Goal: Task Accomplishment & Management: Use online tool/utility

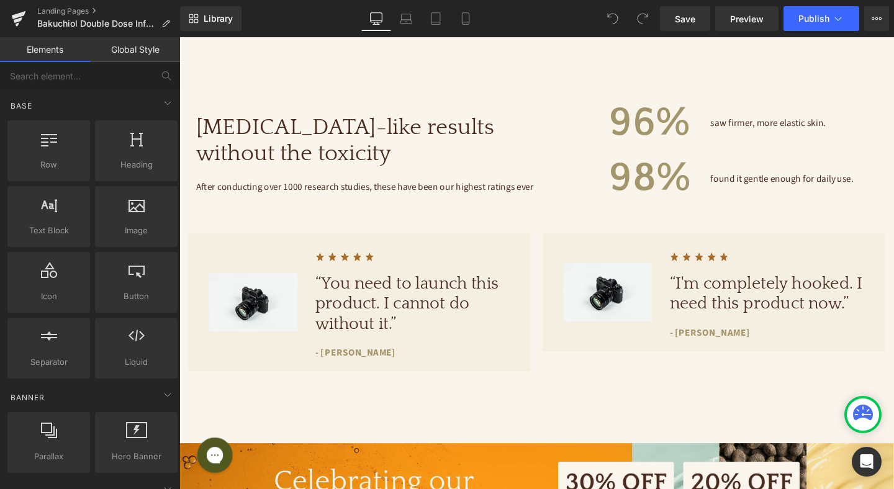
scroll to position [958, 0]
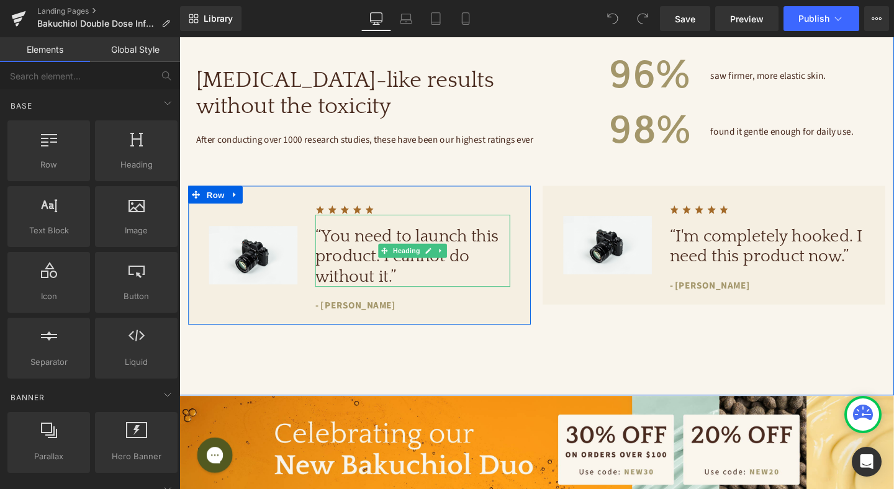
click at [368, 243] on h1 "“You need to launch this product. I cannot do without it.”" at bounding box center [424, 269] width 205 height 64
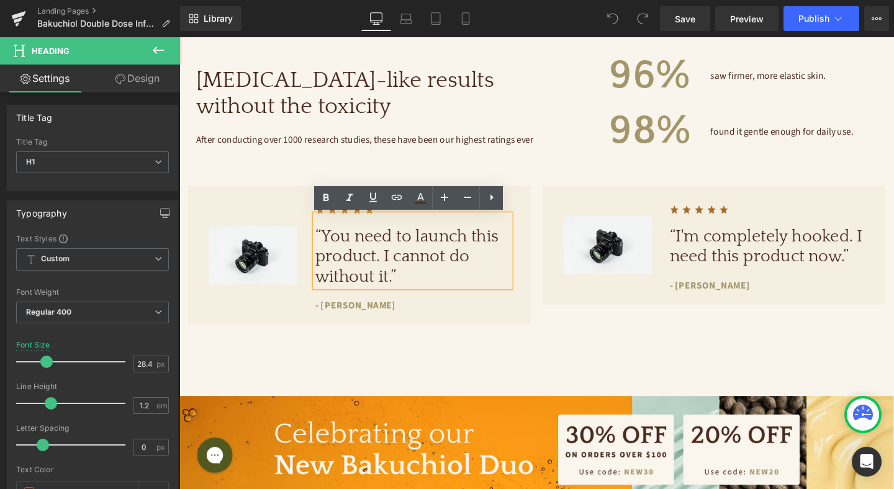
click at [269, 219] on div "Image" at bounding box center [257, 266] width 112 height 121
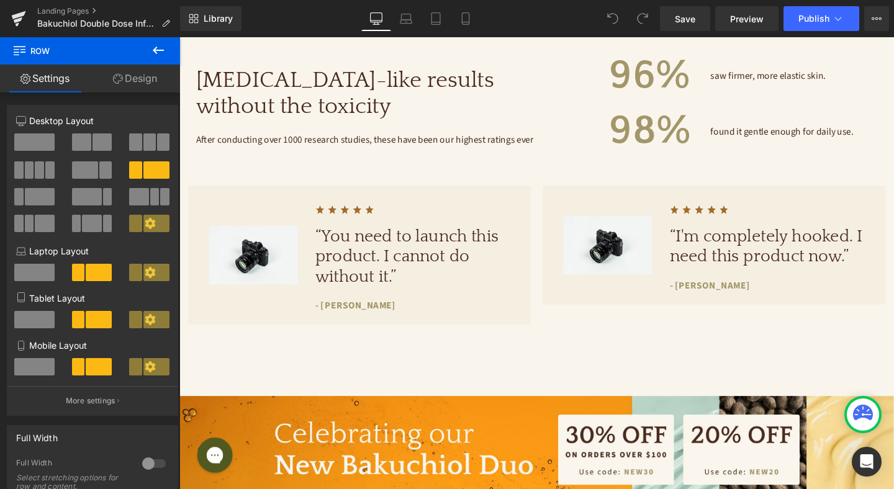
click at [370, 270] on h1 "“You need to launch this product. I cannot do without it.”" at bounding box center [424, 269] width 205 height 64
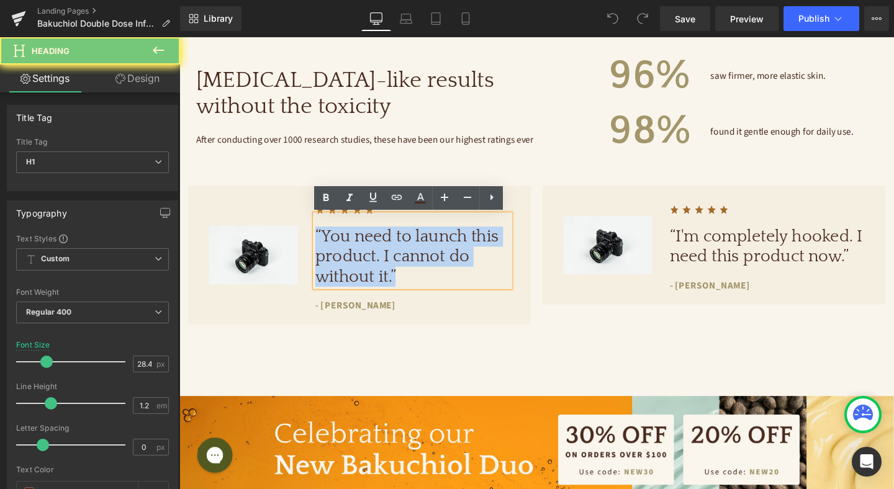
click at [370, 270] on h1 "“You need to launch this product. I cannot do without it.”" at bounding box center [424, 269] width 205 height 64
paste div
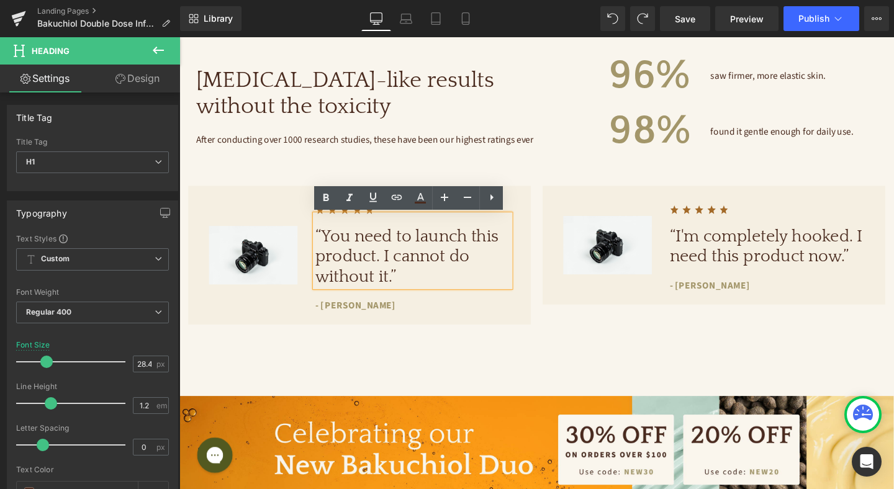
click at [438, 327] on div "Image Image “You need to launch this product. I cannot do without it.” Heading …" at bounding box center [369, 267] width 360 height 146
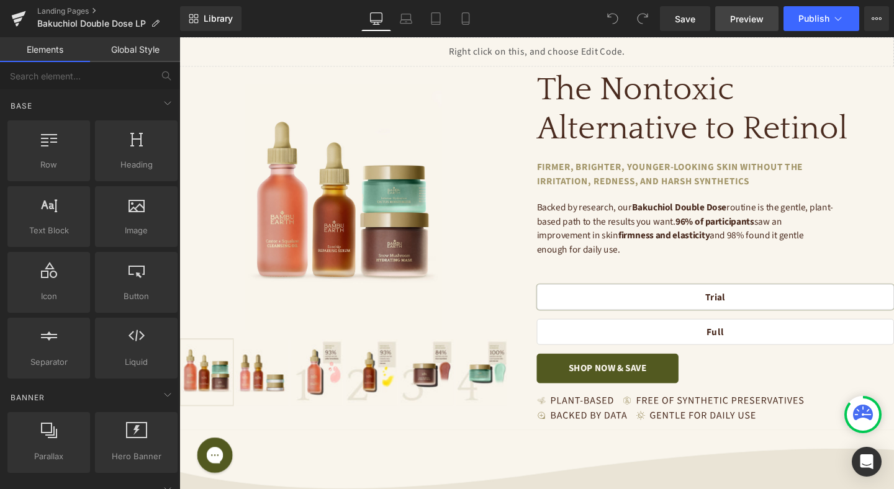
click at [748, 20] on span "Preview" at bounding box center [747, 18] width 34 height 13
click at [461, 24] on link "Mobile" at bounding box center [466, 18] width 30 height 25
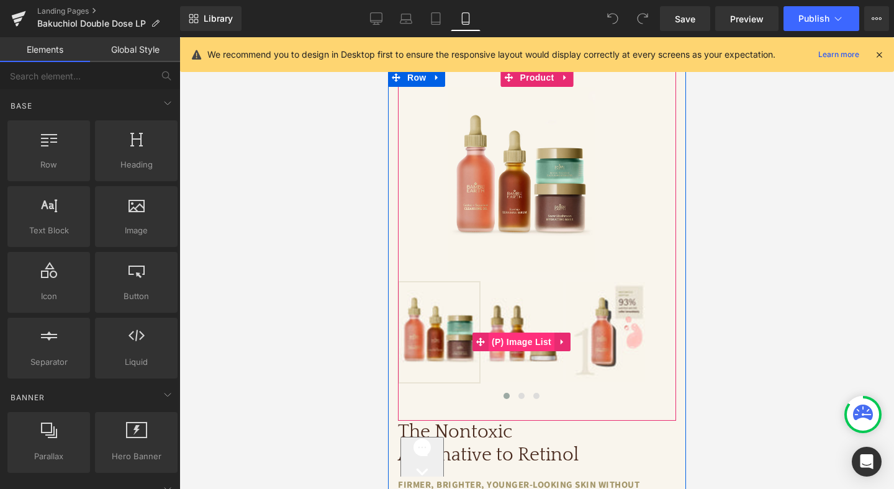
click at [534, 341] on span "(P) Image List" at bounding box center [521, 342] width 66 height 19
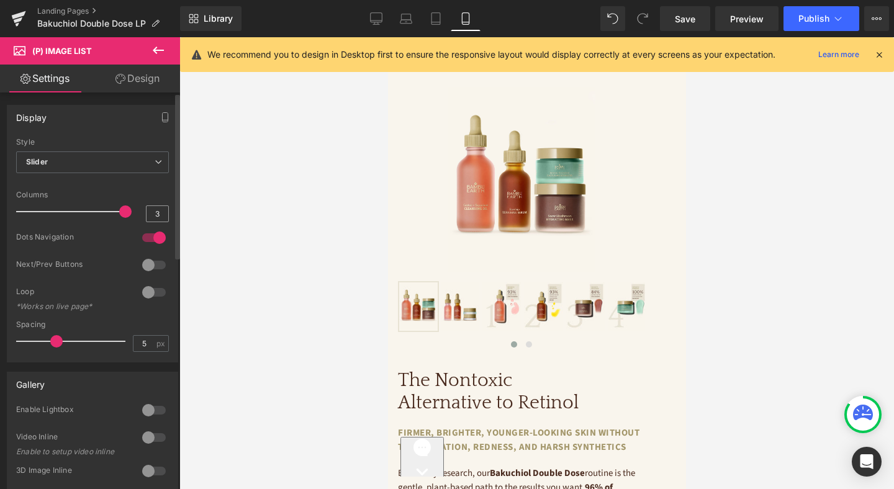
drag, startPoint x: 61, startPoint y: 213, endPoint x: 141, endPoint y: 212, distance: 80.1
click at [141, 212] on div "Columns 3" at bounding box center [92, 212] width 153 height 42
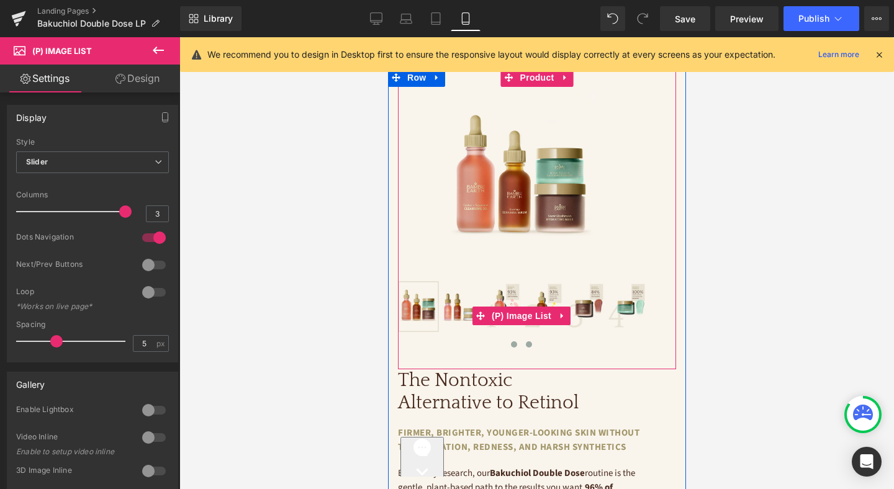
click at [530, 342] on span at bounding box center [528, 345] width 6 height 6
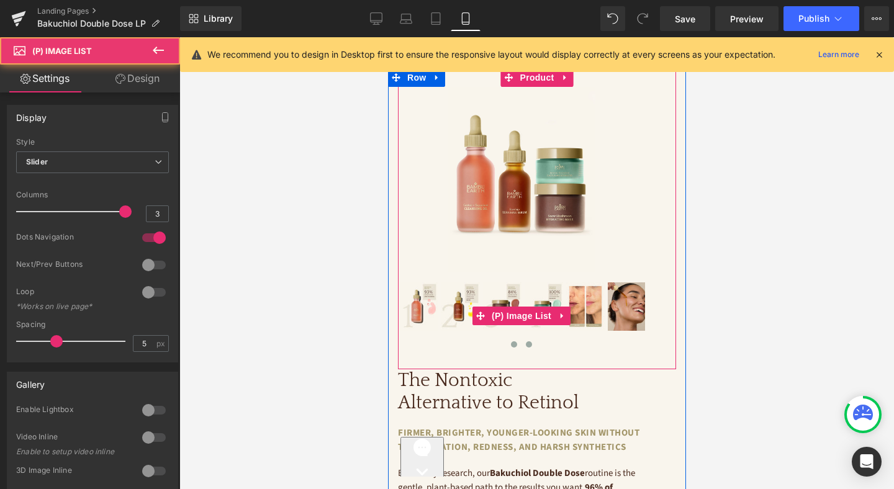
click at [514, 342] on span at bounding box center [514, 345] width 6 height 6
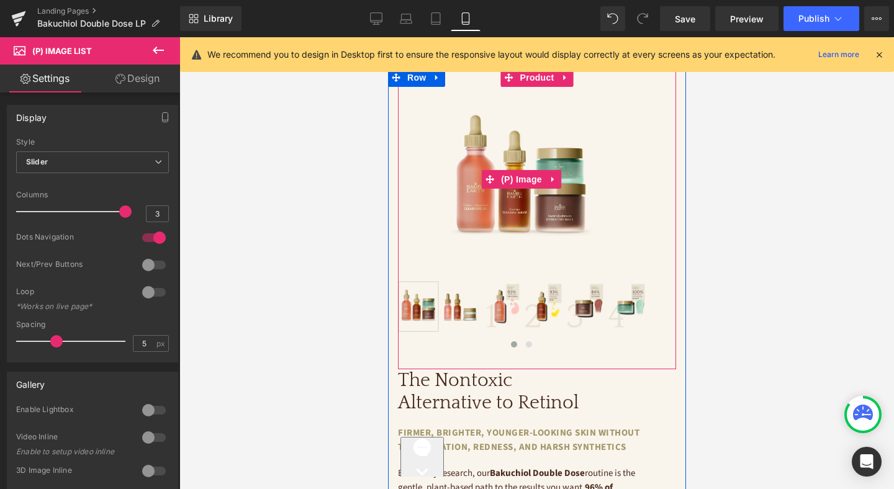
click at [560, 252] on img at bounding box center [521, 179] width 148 height 185
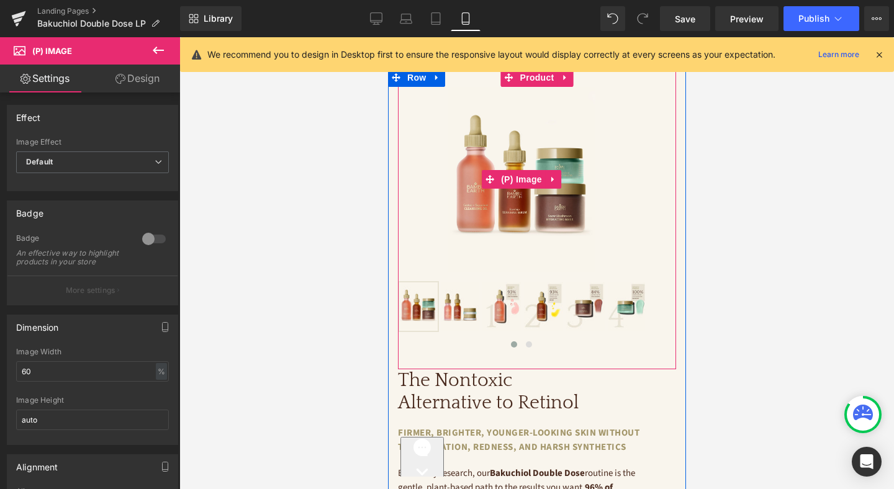
click at [552, 220] on img at bounding box center [521, 179] width 148 height 185
click at [531, 82] on span "Product" at bounding box center [537, 77] width 40 height 19
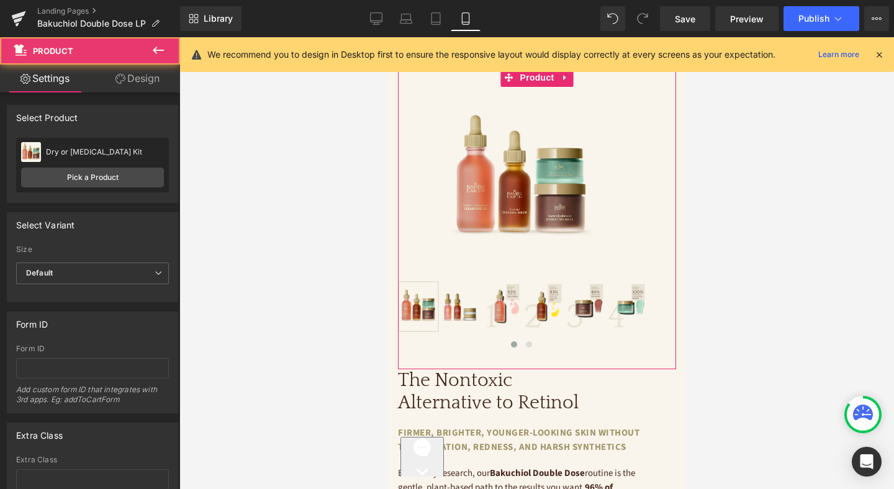
click at [134, 80] on link "Design" at bounding box center [138, 79] width 90 height 28
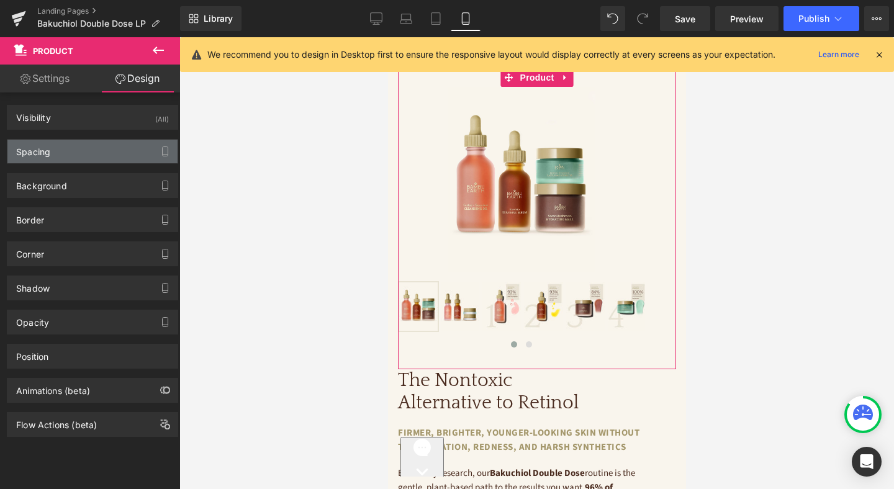
click at [90, 146] on div "Spacing" at bounding box center [92, 152] width 170 height 24
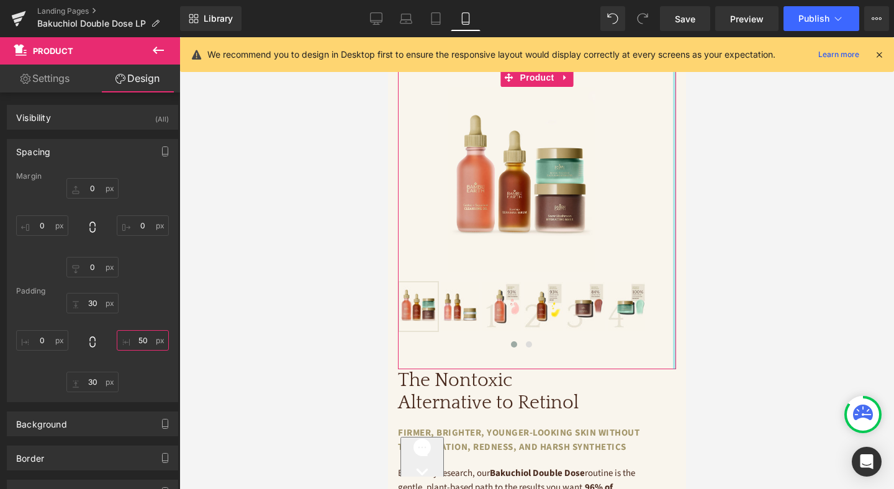
click at [134, 340] on input "50" at bounding box center [143, 340] width 52 height 20
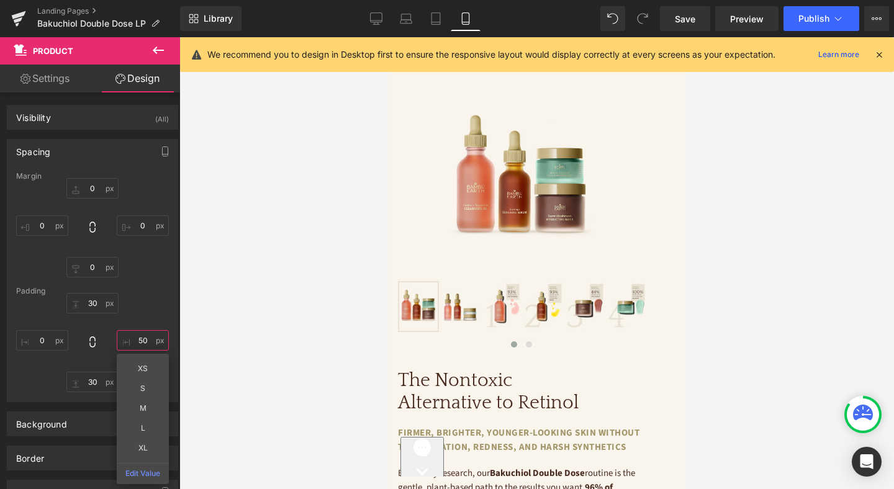
type input "0"
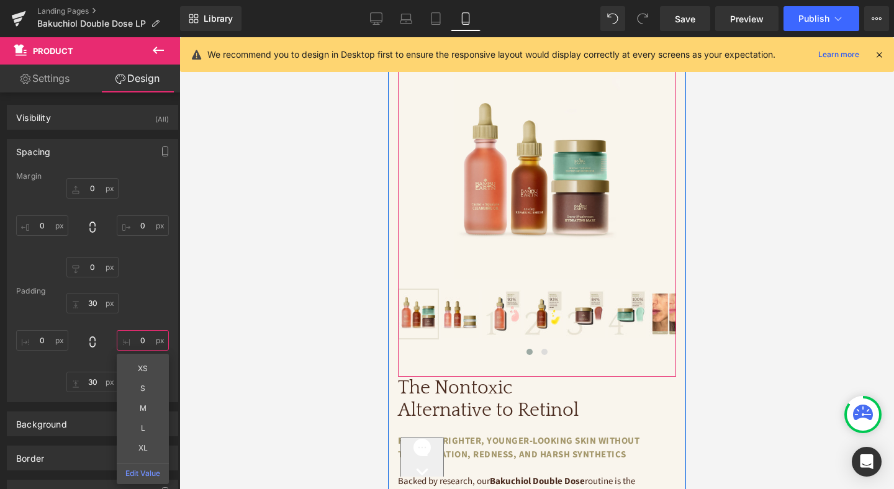
scroll to position [24, 0]
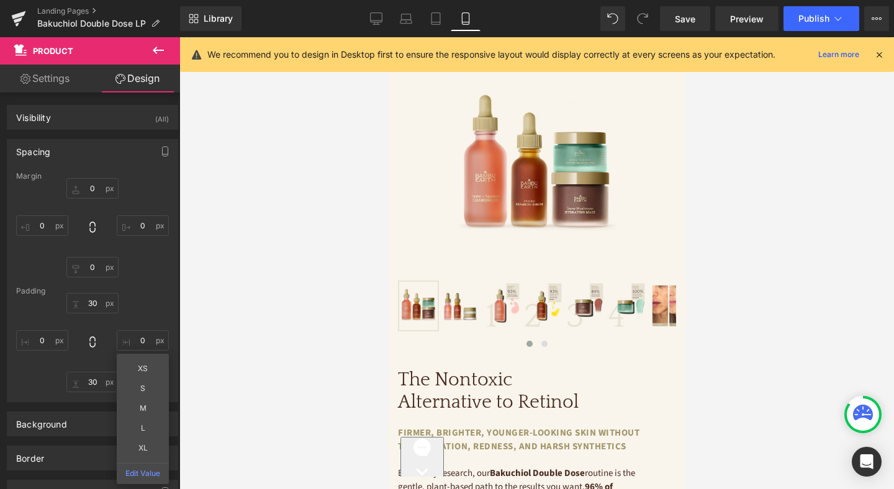
click at [735, 271] on div at bounding box center [537, 263] width 715 height 452
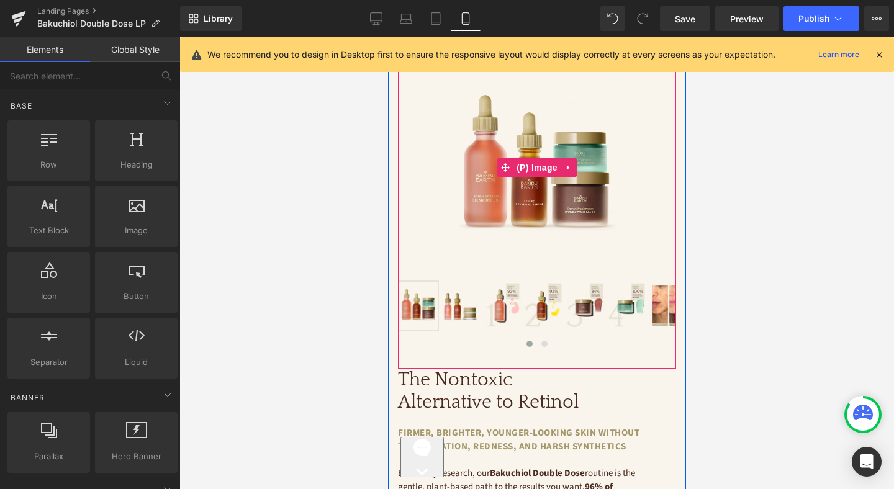
scroll to position [0, 0]
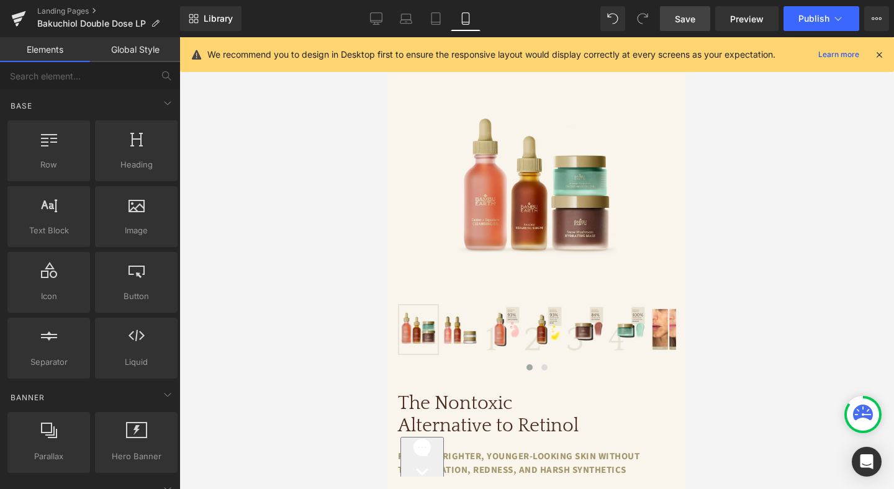
click at [681, 25] on link "Save" at bounding box center [685, 18] width 50 height 25
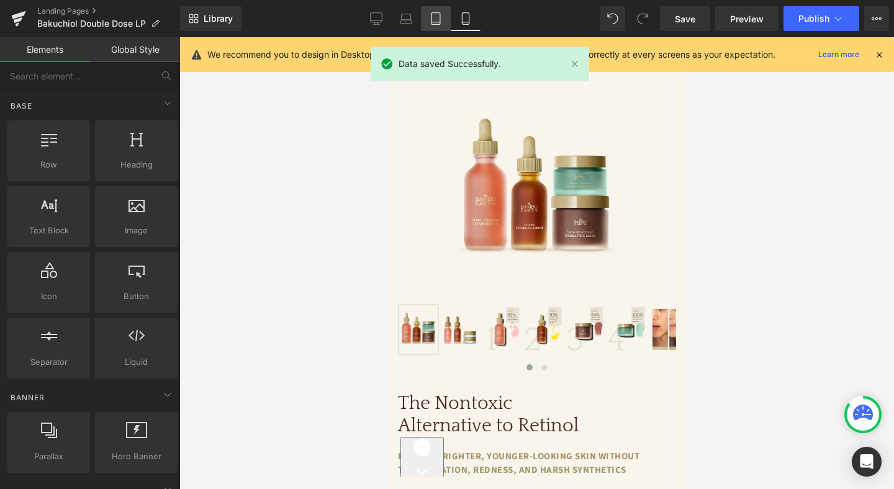
click at [430, 18] on icon at bounding box center [436, 18] width 12 height 12
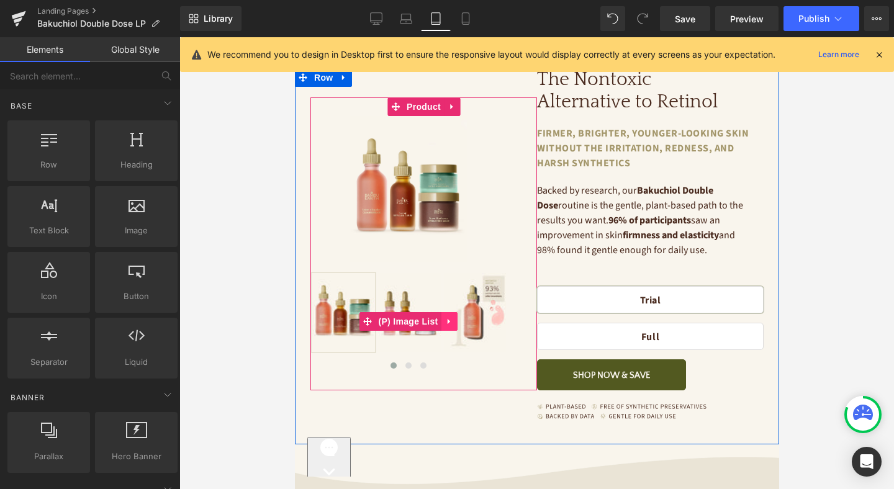
click at [441, 312] on link at bounding box center [449, 321] width 16 height 19
click at [378, 322] on span "(P) Image List" at bounding box center [384, 321] width 66 height 19
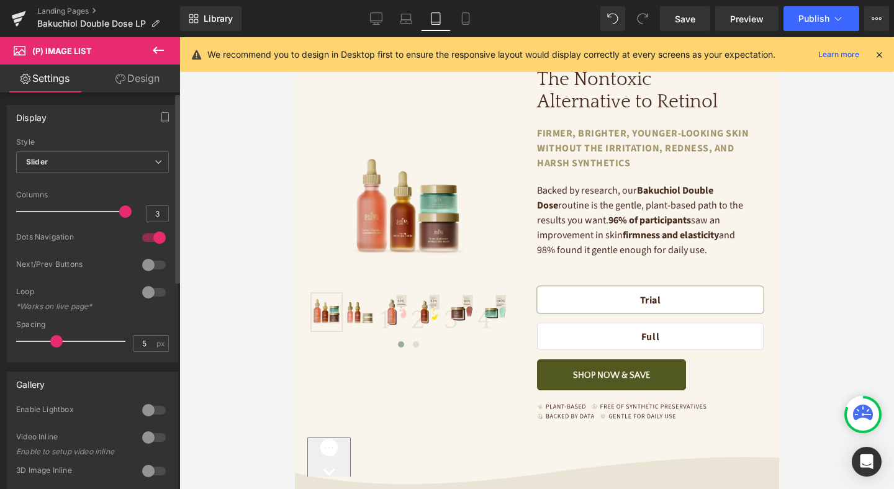
drag, startPoint x: 67, startPoint y: 211, endPoint x: 122, endPoint y: 212, distance: 54.7
click at [122, 212] on span at bounding box center [125, 212] width 12 height 12
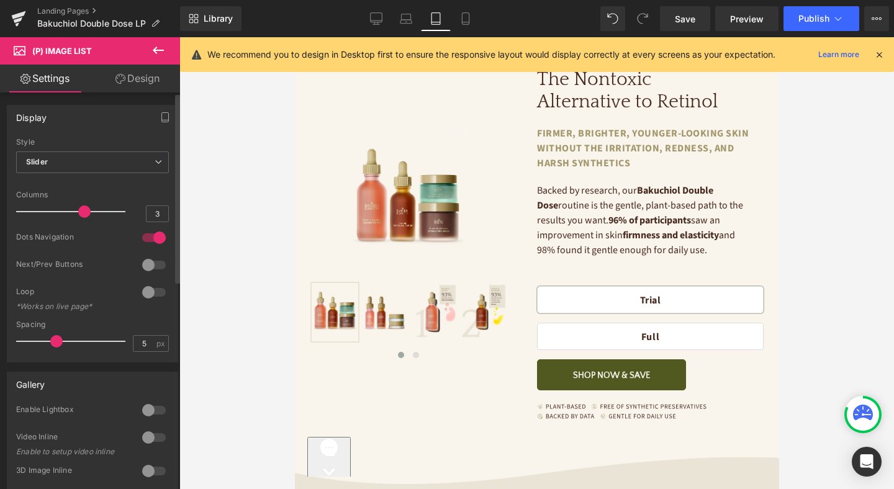
drag, startPoint x: 120, startPoint y: 211, endPoint x: 86, endPoint y: 216, distance: 35.1
click at [86, 216] on span at bounding box center [84, 212] width 12 height 12
click at [402, 22] on icon at bounding box center [406, 18] width 12 height 12
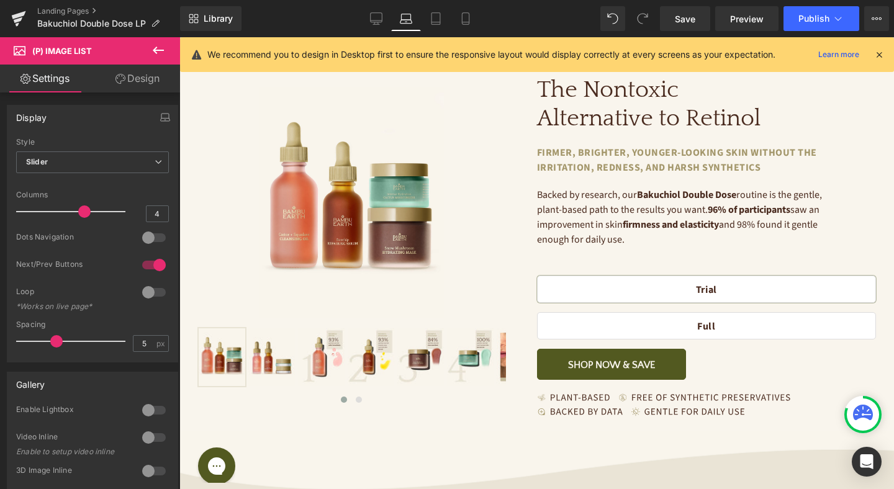
scroll to position [45, 0]
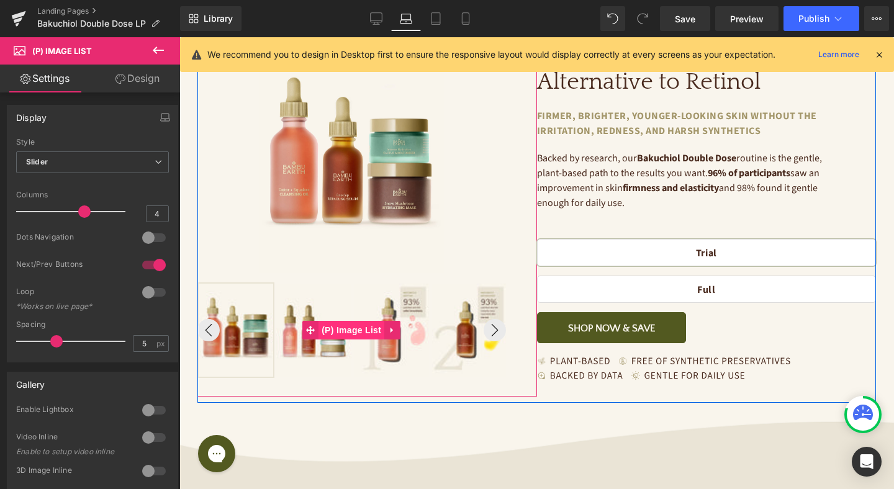
click at [352, 333] on span "(P) Image List" at bounding box center [352, 330] width 66 height 19
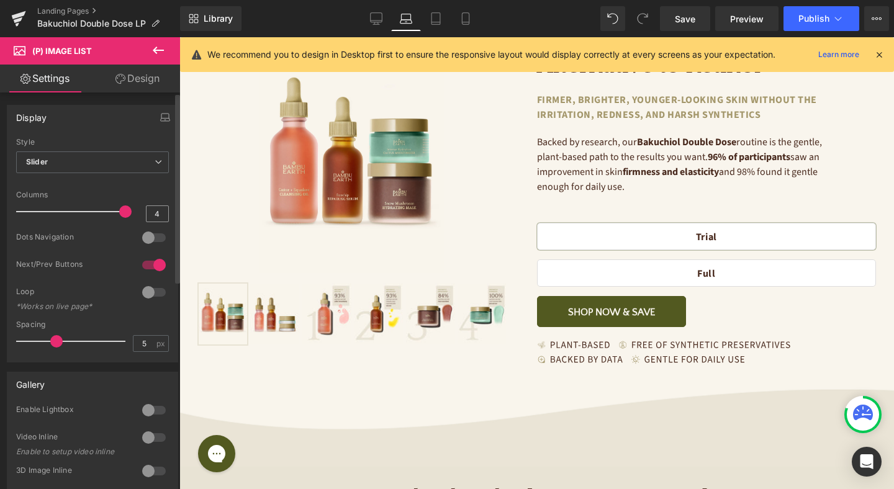
drag, startPoint x: 79, startPoint y: 213, endPoint x: 147, endPoint y: 207, distance: 68.6
click at [147, 207] on div "Columns 4" at bounding box center [92, 212] width 153 height 42
click at [372, 19] on icon at bounding box center [376, 18] width 12 height 12
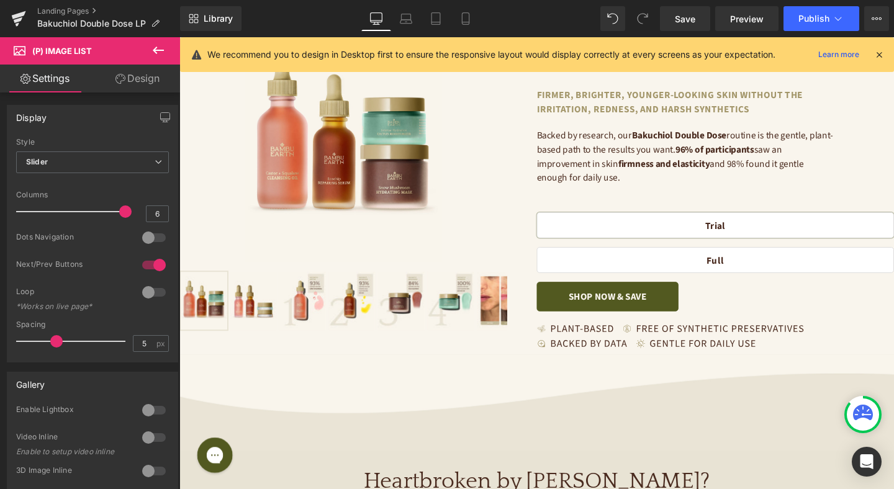
scroll to position [72, 0]
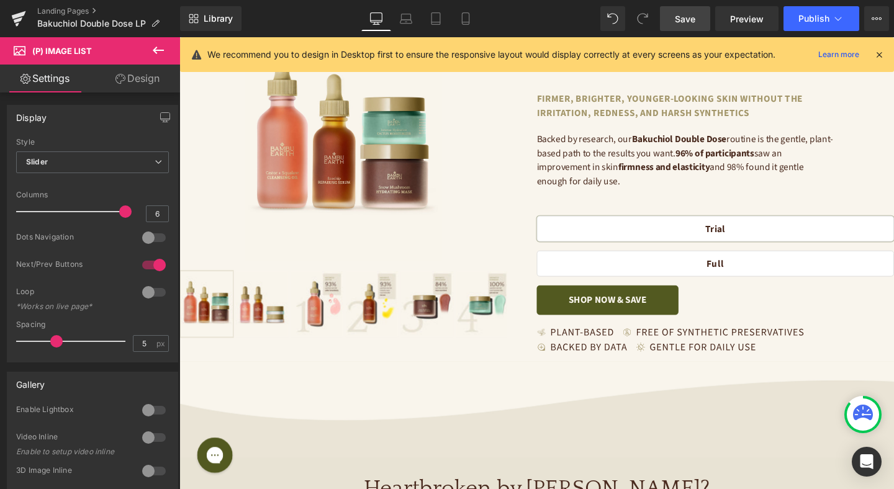
click at [688, 22] on span "Save" at bounding box center [685, 18] width 20 height 13
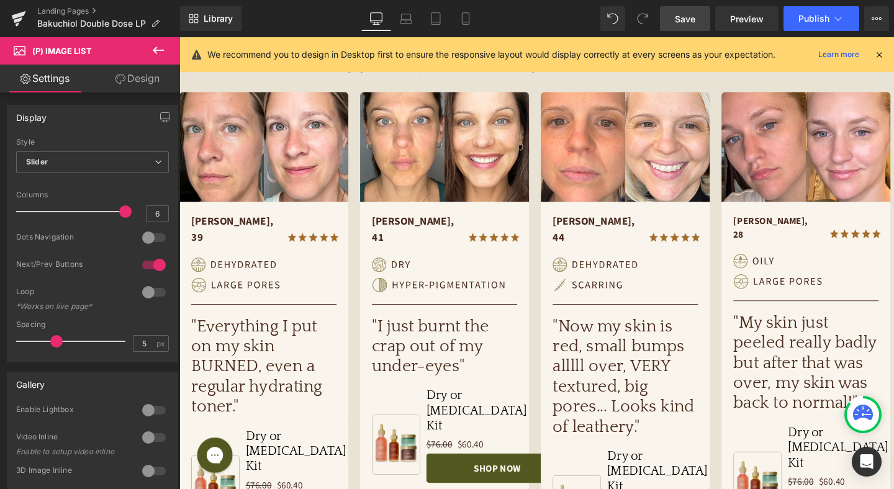
scroll to position [737, 0]
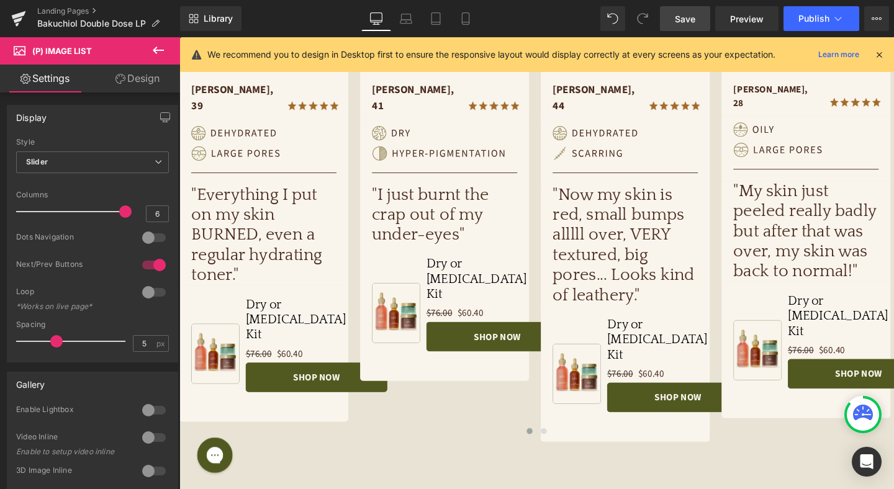
click at [301, 313] on span "Product" at bounding box center [294, 320] width 32 height 15
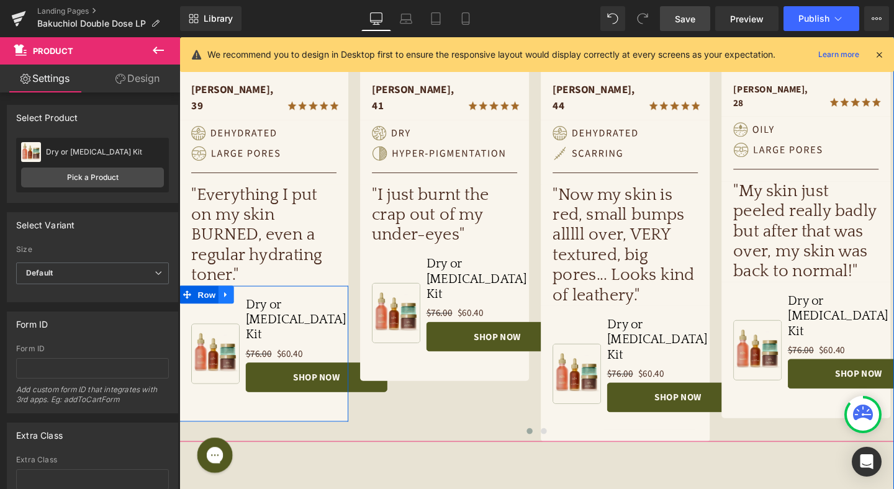
click at [227, 305] on icon at bounding box center [228, 308] width 2 height 6
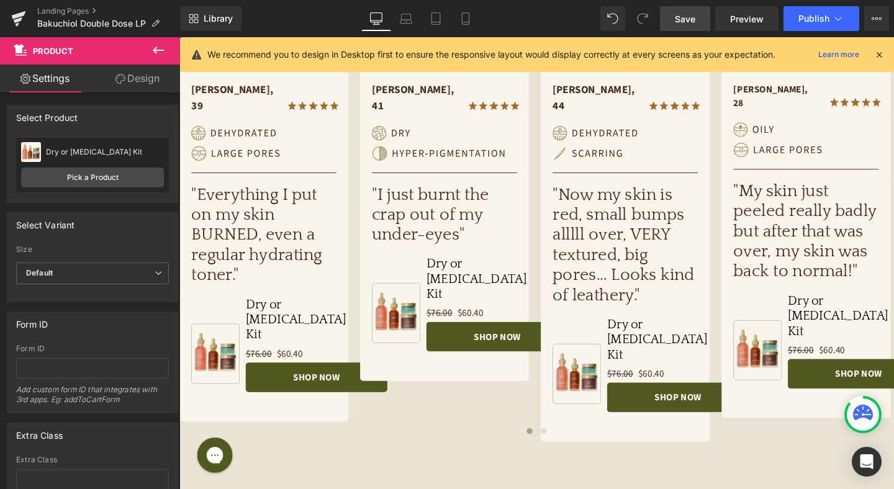
scroll to position [761, 0]
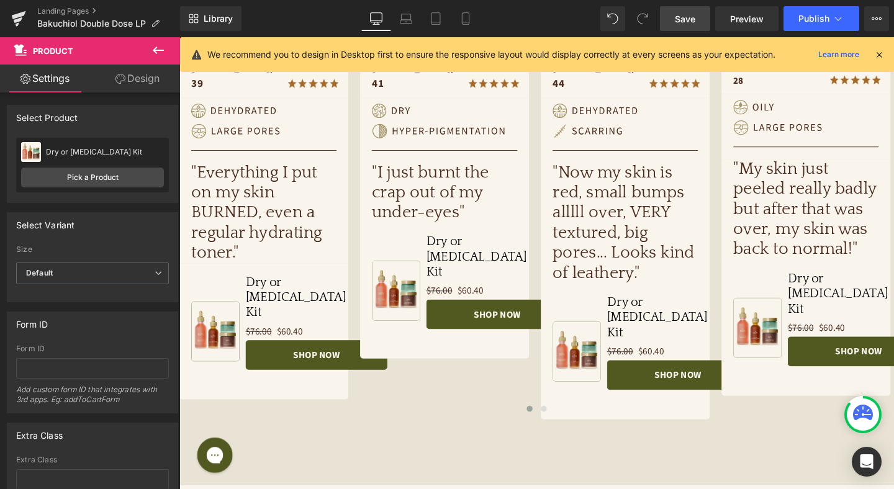
click at [680, 23] on span "Save" at bounding box center [685, 18] width 20 height 13
